Goal: Task Accomplishment & Management: Complete application form

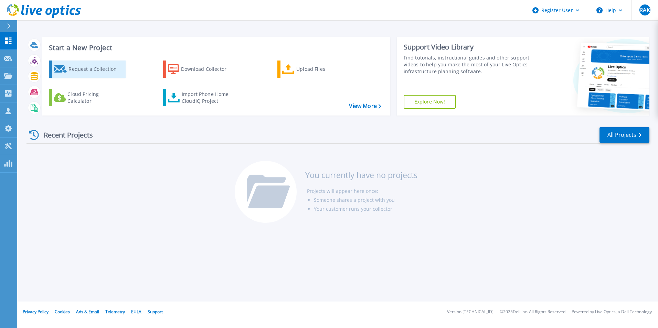
click at [90, 74] on div "Request a Collection" at bounding box center [95, 69] width 55 height 14
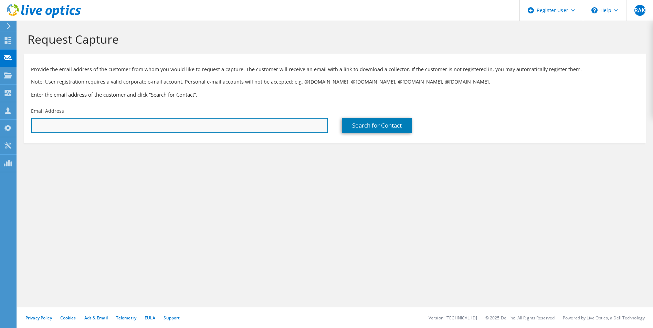
click at [55, 126] on input "text" at bounding box center [179, 125] width 297 height 15
type input "aramadan@sure.com.sa"
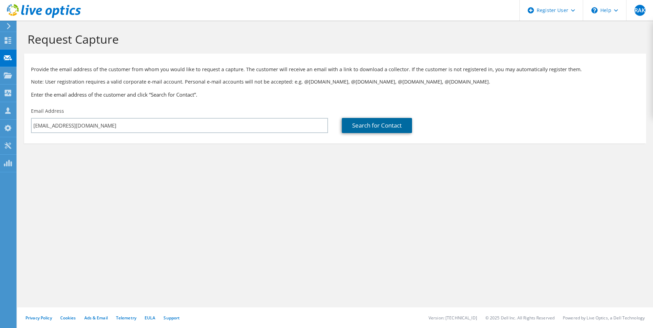
click at [392, 126] on link "Search for Contact" at bounding box center [377, 125] width 70 height 15
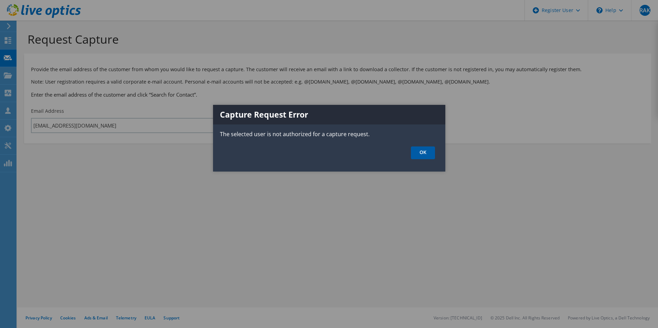
click at [420, 154] on link "OK" at bounding box center [423, 153] width 24 height 13
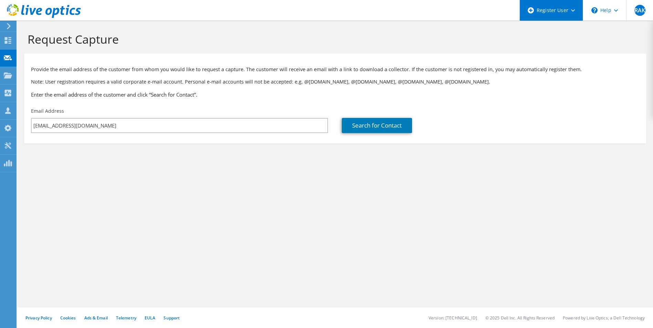
click at [565, 13] on div "Register User" at bounding box center [550, 10] width 63 height 21
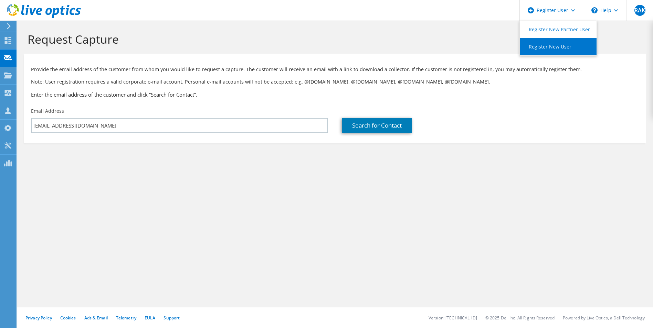
click at [543, 48] on link "Register New User" at bounding box center [558, 46] width 77 height 17
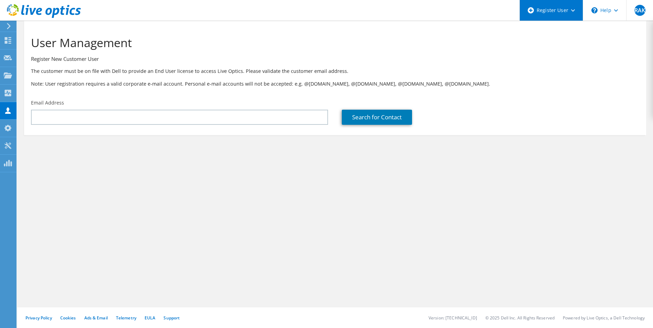
click at [556, 14] on div "Register User" at bounding box center [550, 10] width 63 height 21
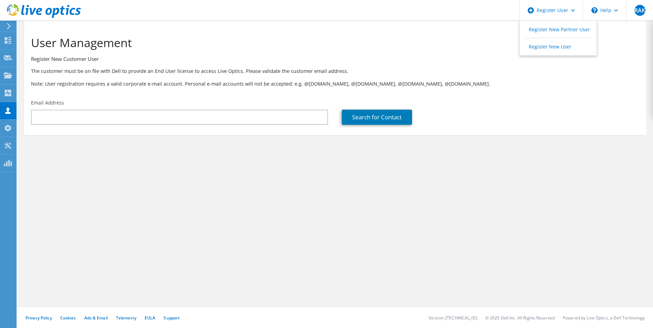
click at [180, 58] on h3 "Register New Customer User" at bounding box center [335, 59] width 608 height 8
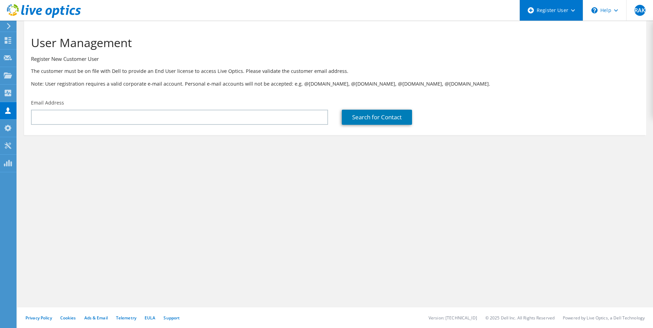
click at [563, 13] on div "Register User" at bounding box center [550, 10] width 63 height 21
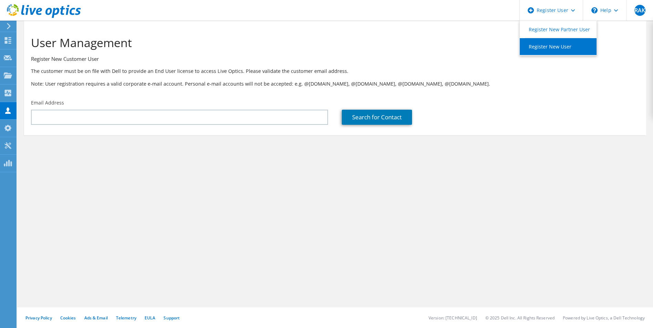
click at [561, 50] on link "Register New User" at bounding box center [558, 46] width 77 height 17
click at [9, 11] on icon at bounding box center [44, 11] width 74 height 14
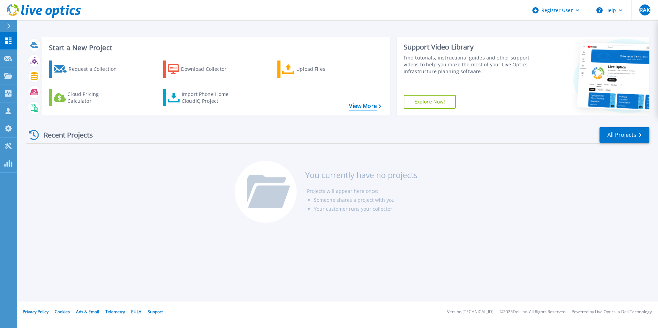
click at [379, 107] on icon at bounding box center [380, 106] width 3 height 4
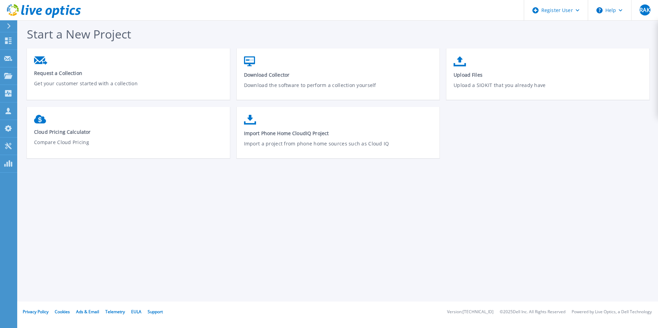
click at [10, 26] on icon at bounding box center [8, 26] width 3 height 6
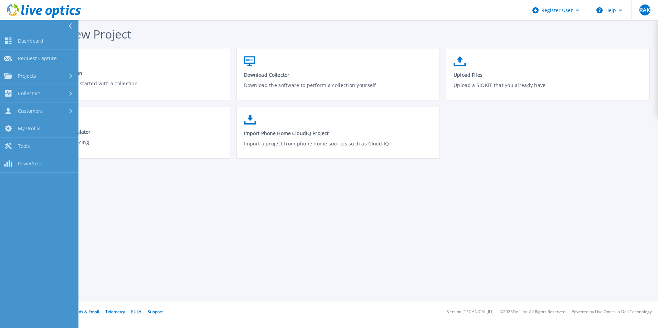
click at [69, 26] on icon at bounding box center [70, 26] width 4 height 6
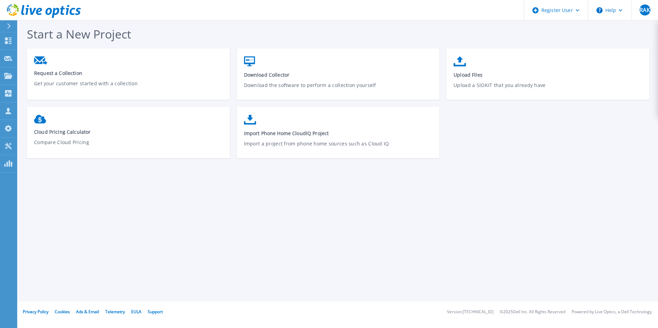
click at [52, 14] on icon at bounding box center [44, 11] width 74 height 14
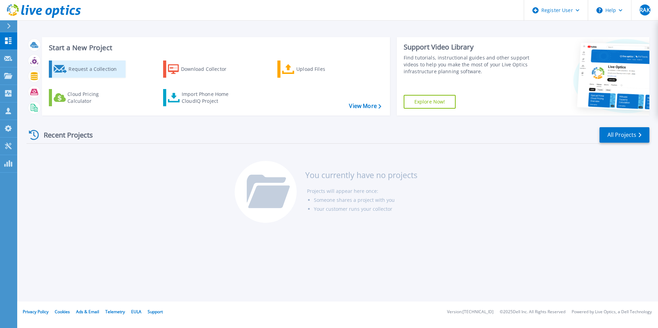
click at [106, 69] on div "Request a Collection" at bounding box center [95, 69] width 55 height 14
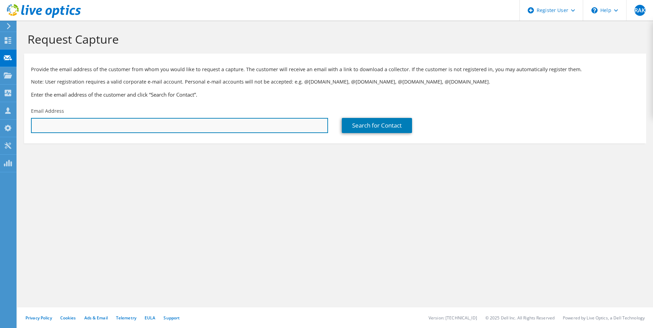
click at [124, 124] on input "text" at bounding box center [179, 125] width 297 height 15
drag, startPoint x: 107, startPoint y: 128, endPoint x: 175, endPoint y: 120, distance: 68.7
click at [175, 120] on input "text" at bounding box center [179, 125] width 297 height 15
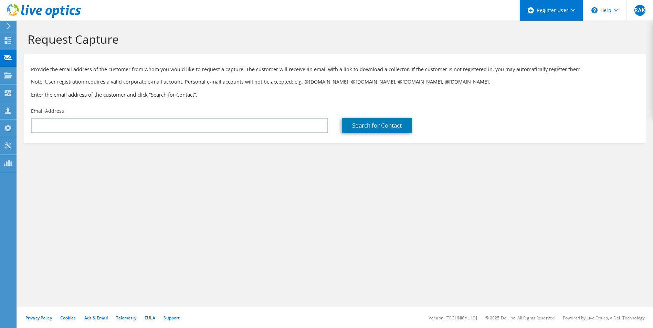
click at [559, 13] on div "Register User" at bounding box center [550, 10] width 63 height 21
